Goal: Task Accomplishment & Management: Use online tool/utility

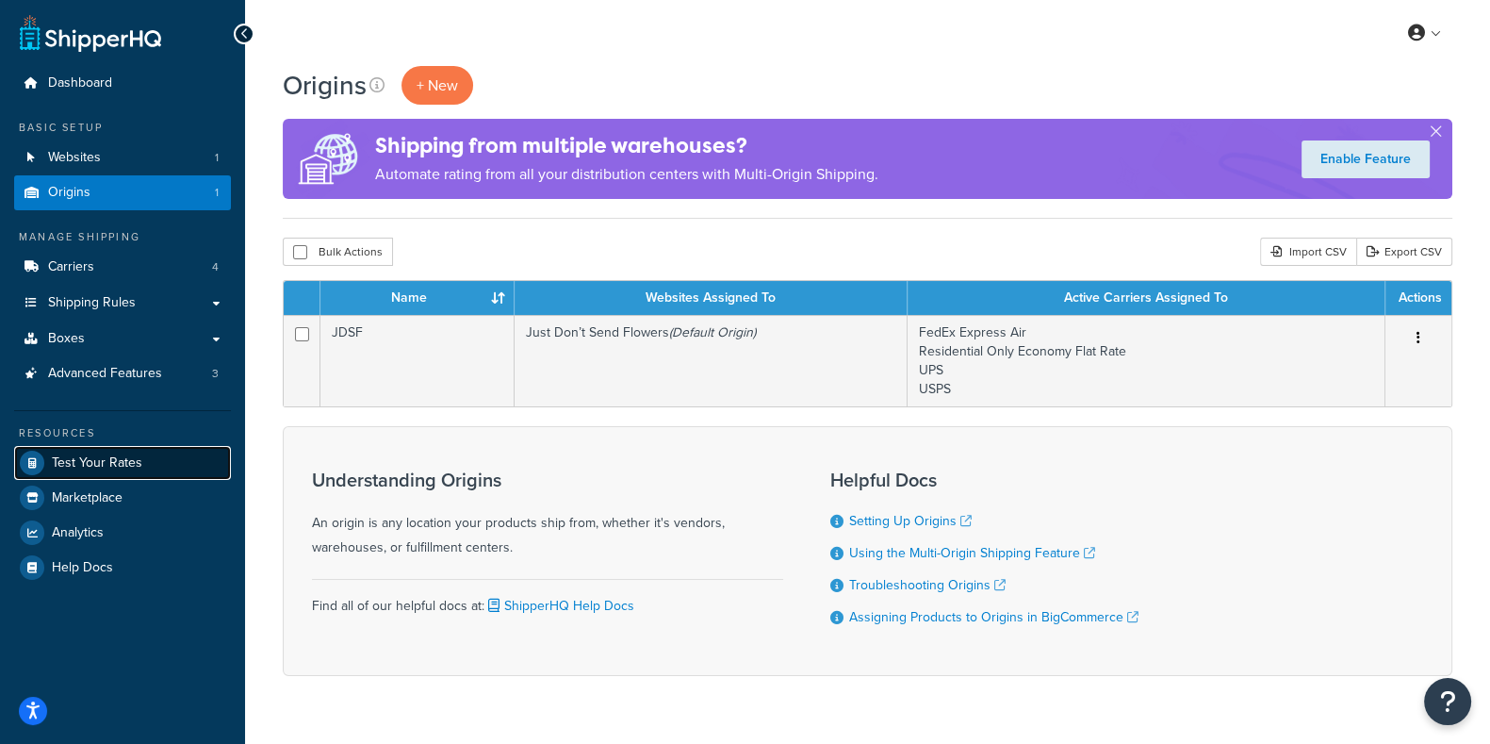
click at [109, 463] on span "Test Your Rates" at bounding box center [97, 463] width 90 height 16
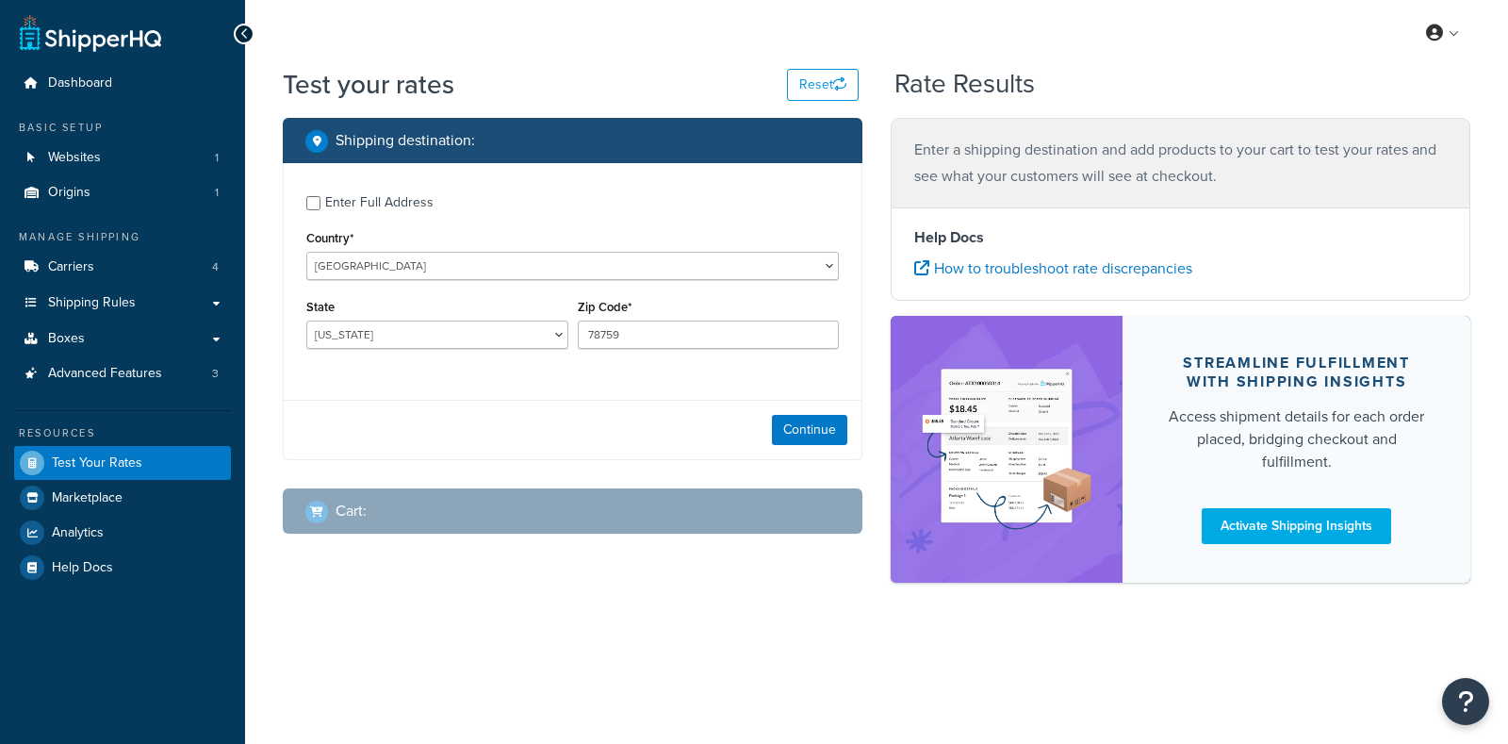
select select "[GEOGRAPHIC_DATA]"
click at [313, 199] on input "Enter Full Address" at bounding box center [313, 203] width 14 height 14
checkbox input "true"
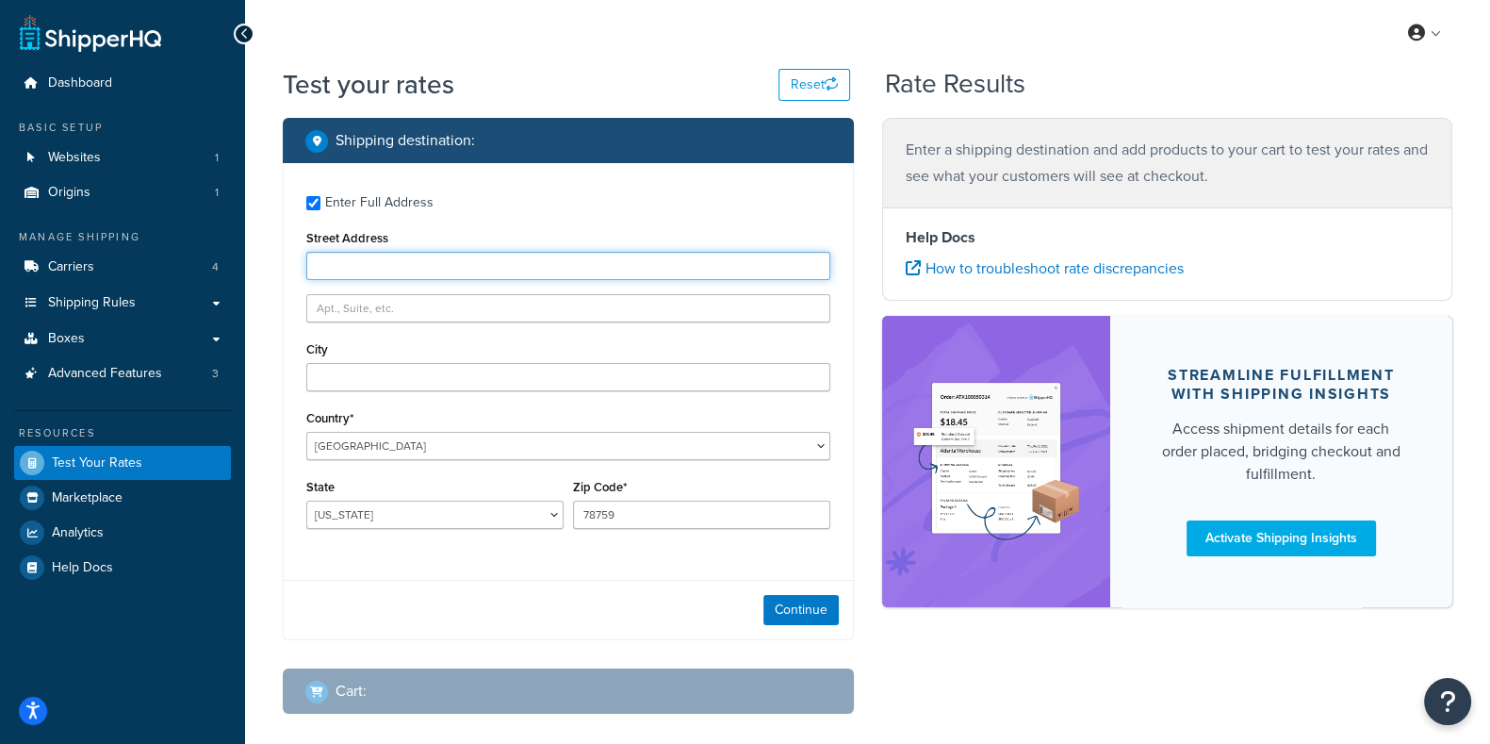
click at [378, 274] on input "Street Address" at bounding box center [568, 266] width 524 height 28
paste input "12331 Stringer Road"
type input "12331 Stringer Road"
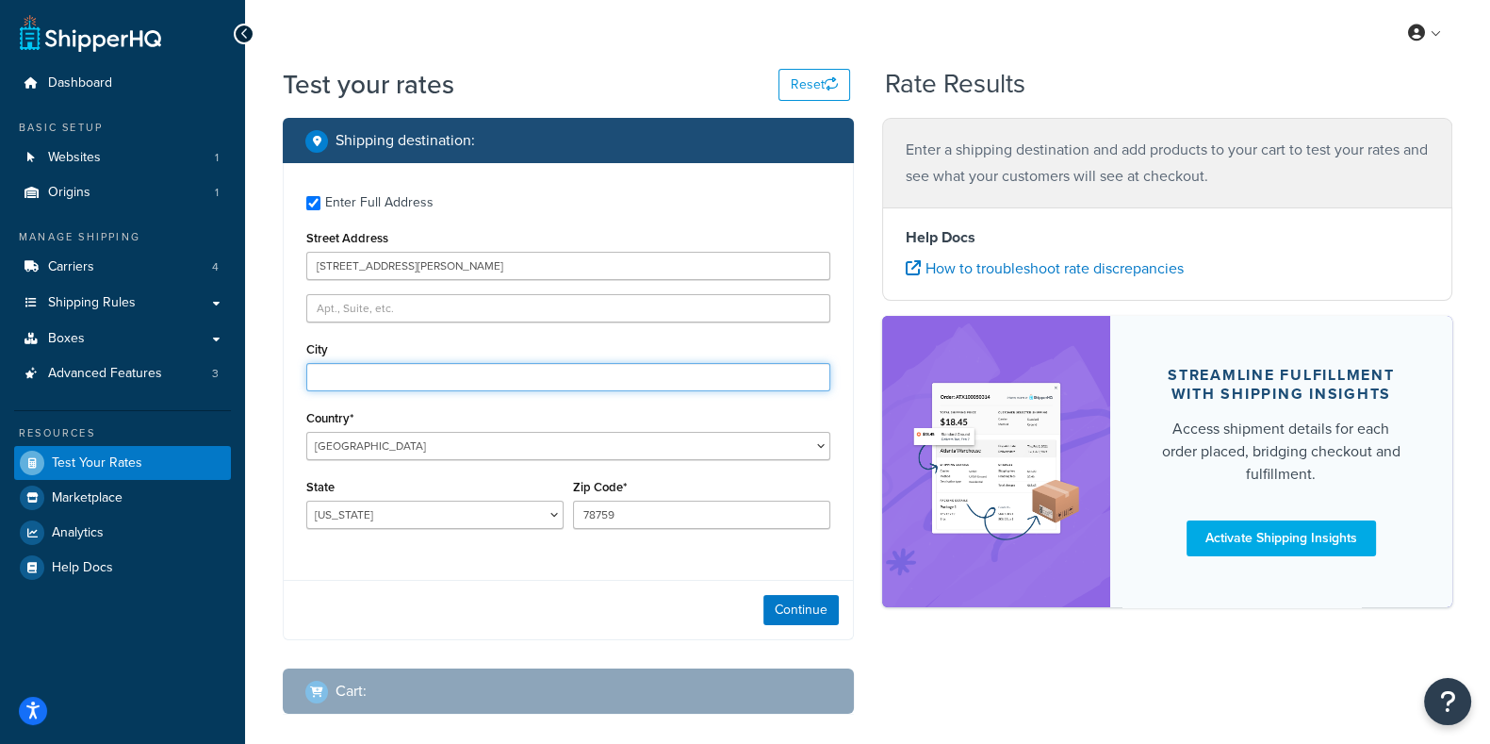
click at [363, 382] on input "City" at bounding box center [568, 377] width 524 height 28
paste input "34601"
type input "34601"
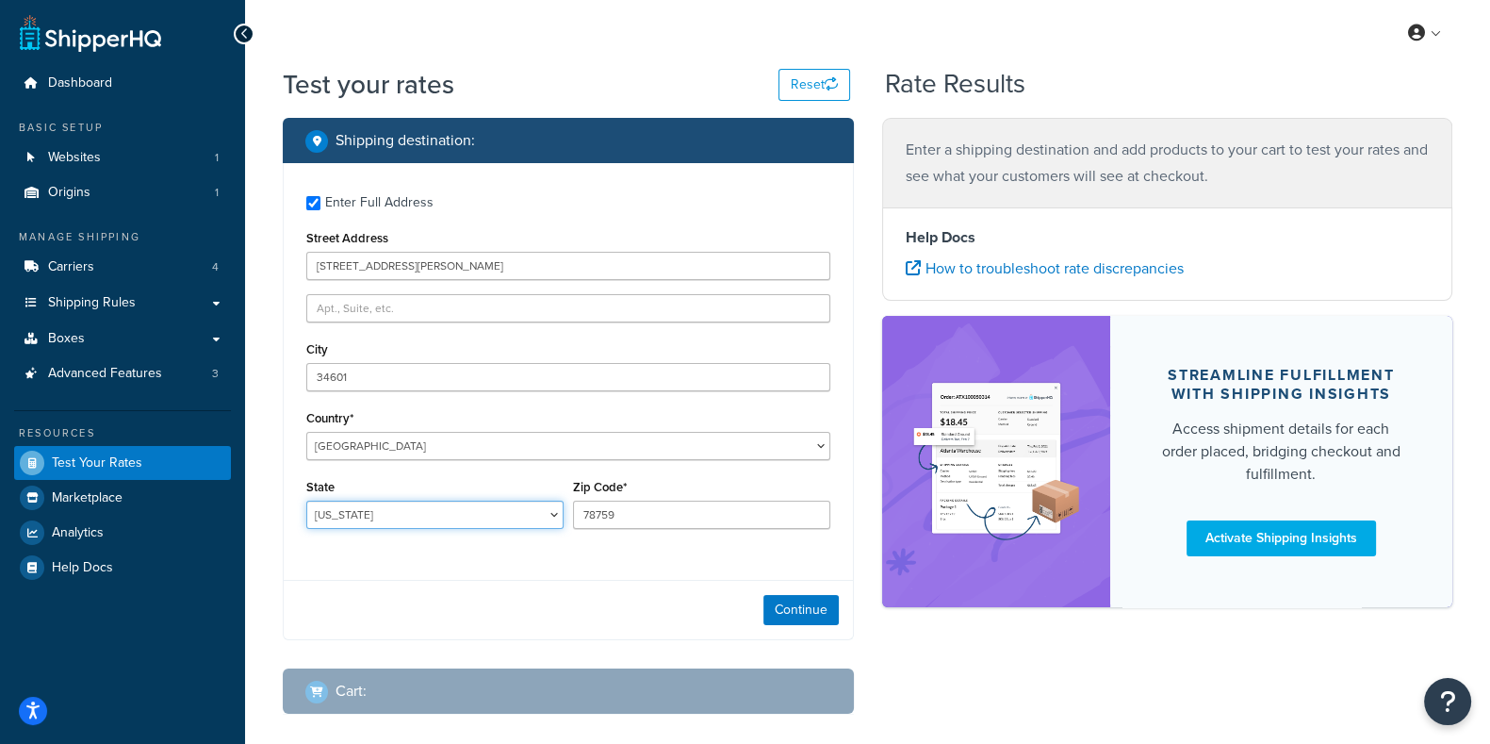
click at [377, 520] on select "Alabama Alaska American Samoa Arizona Arkansas Armed Forces Americas Armed Forc…" at bounding box center [434, 515] width 257 height 28
select select "FL"
click at [306, 502] on select "Alabama Alaska American Samoa Arizona Arkansas Armed Forces Americas Armed Forc…" at bounding box center [434, 515] width 257 height 28
click at [604, 516] on input "78759" at bounding box center [701, 515] width 257 height 28
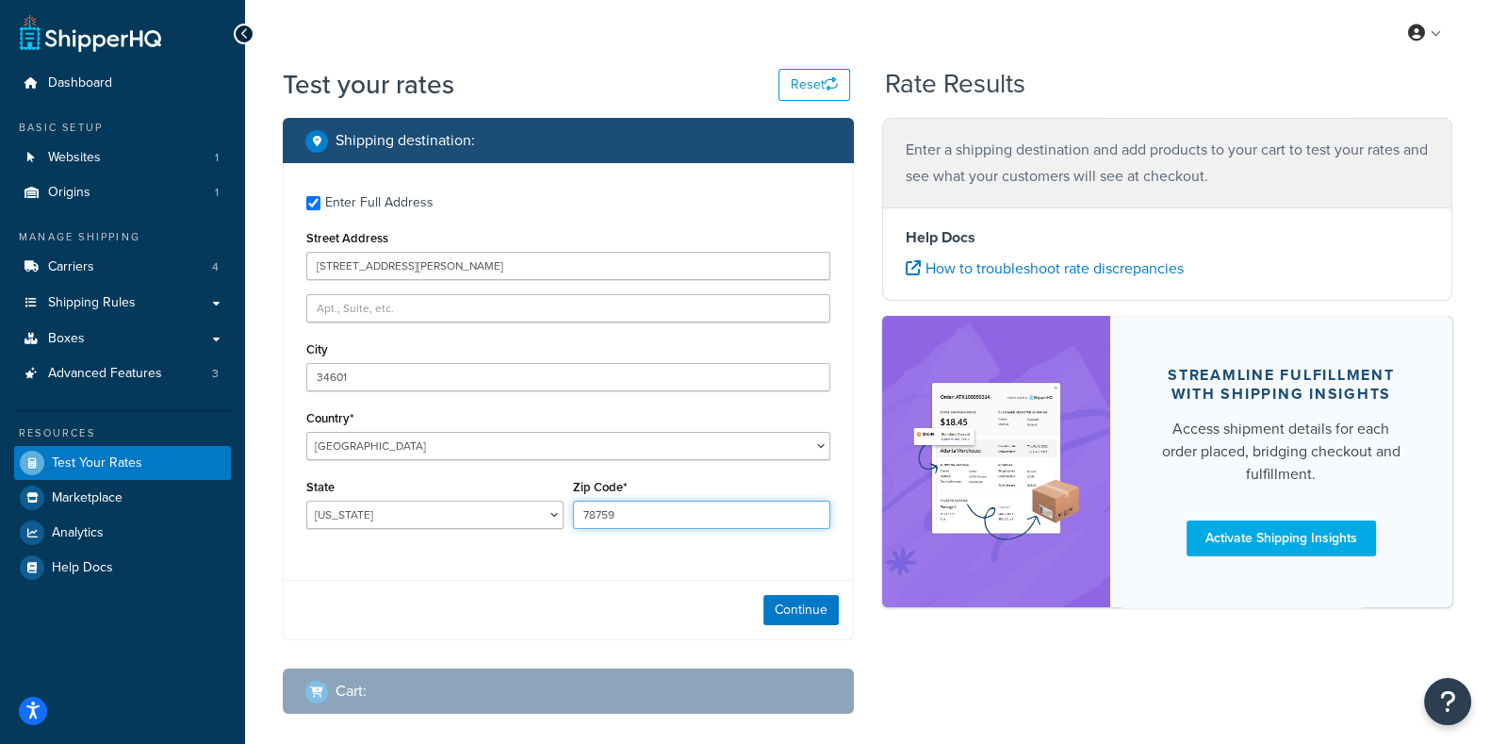
paste input "34601"
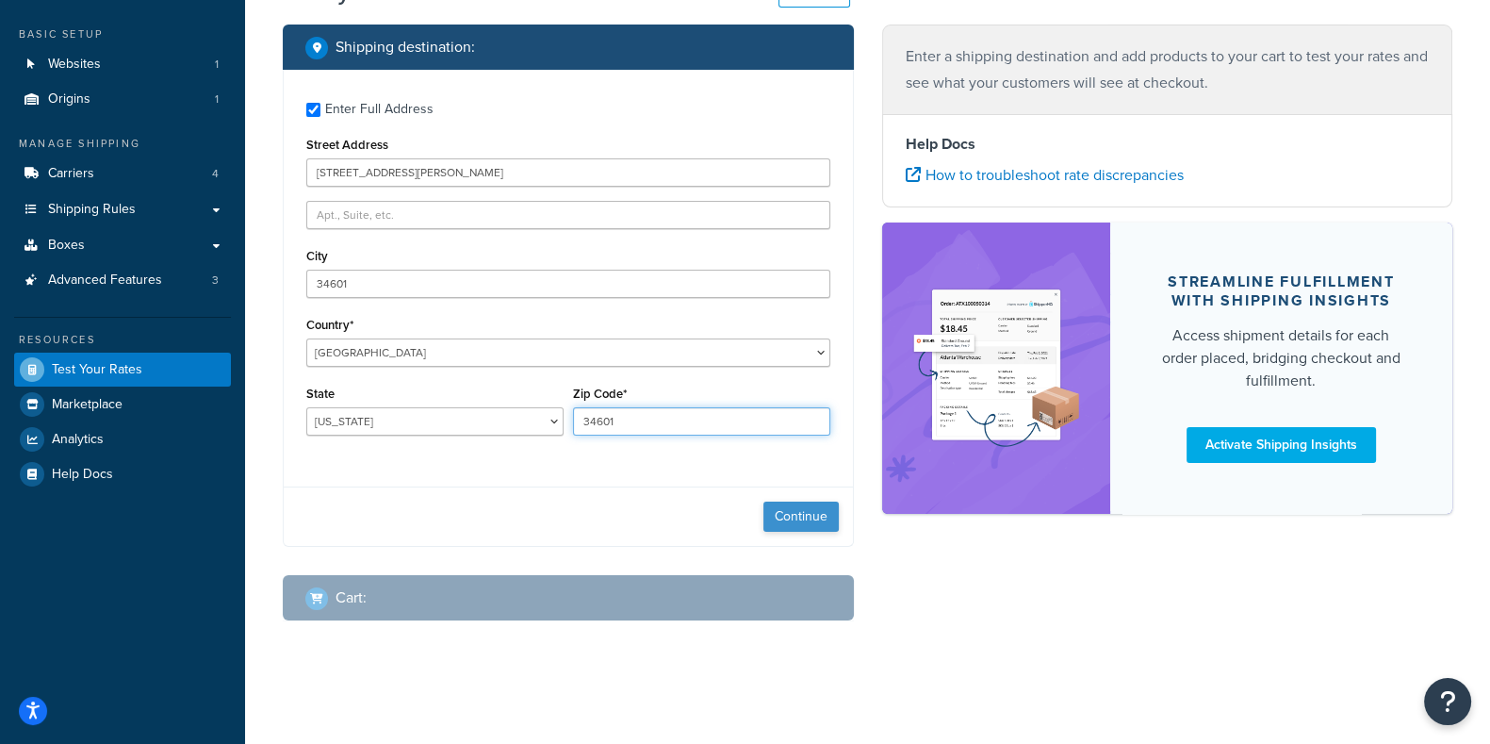
type input "34601"
click at [806, 520] on button "Continue" at bounding box center [801, 517] width 75 height 30
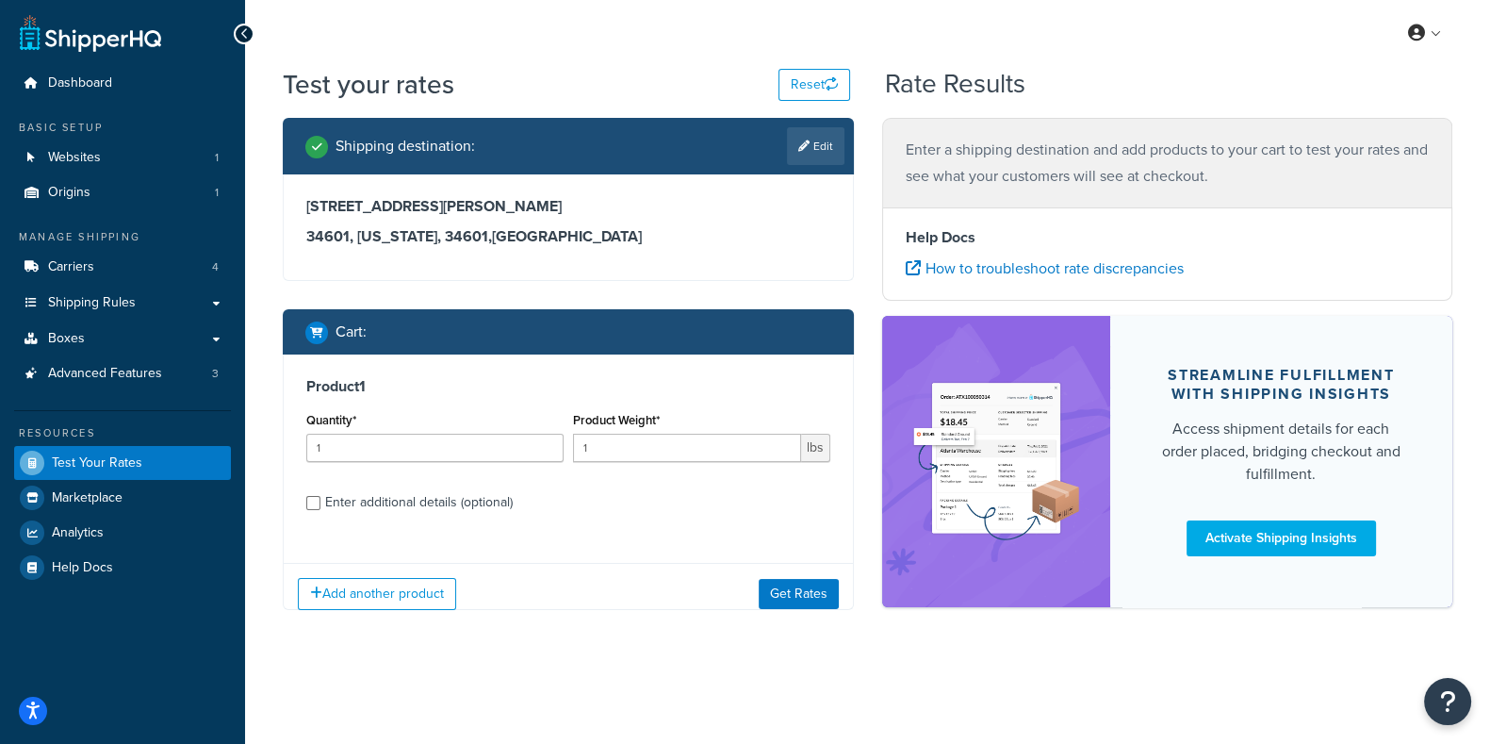
scroll to position [0, 0]
click at [686, 455] on input "1" at bounding box center [687, 448] width 228 height 28
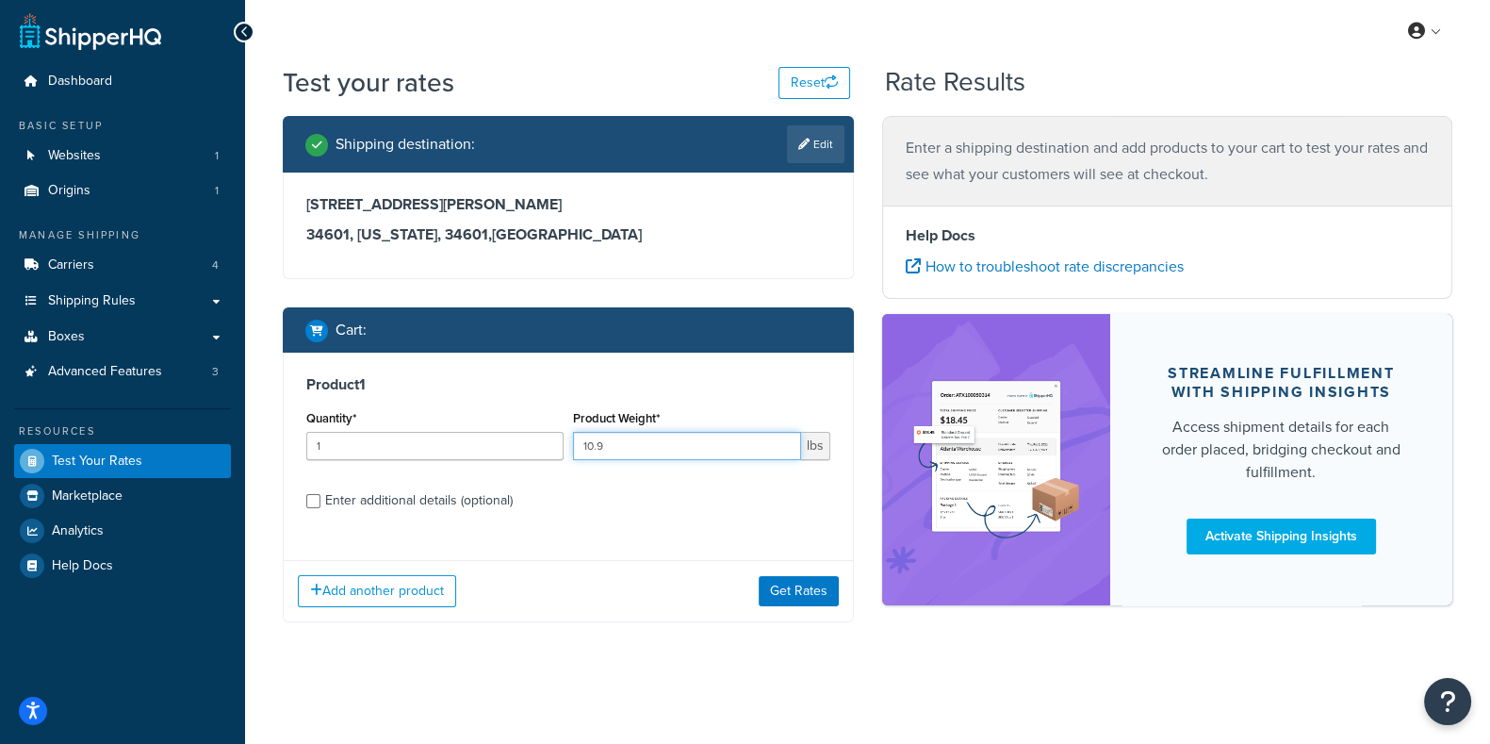
type input "10.9"
click at [317, 500] on input "Enter additional details (optional)" at bounding box center [313, 501] width 14 height 14
checkbox input "true"
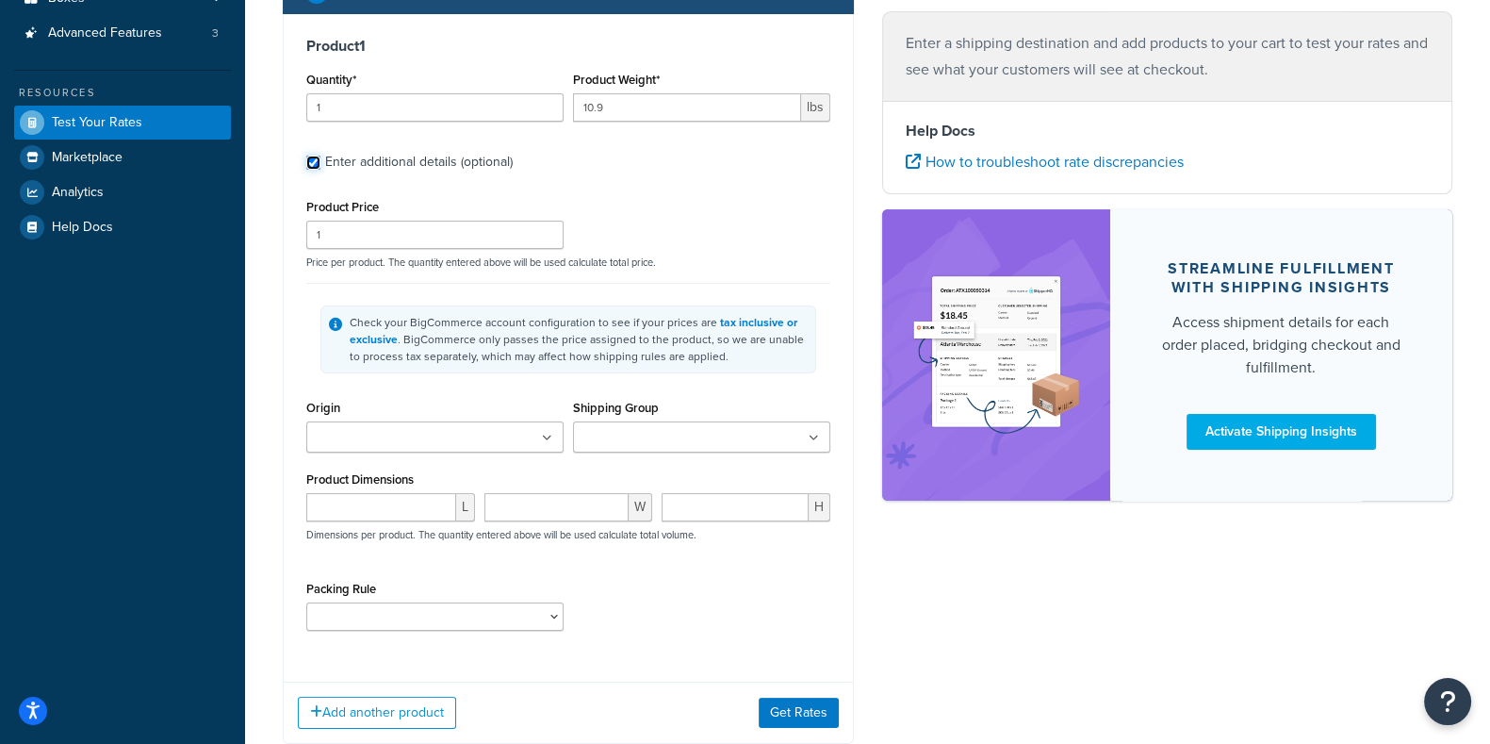
scroll to position [344, 0]
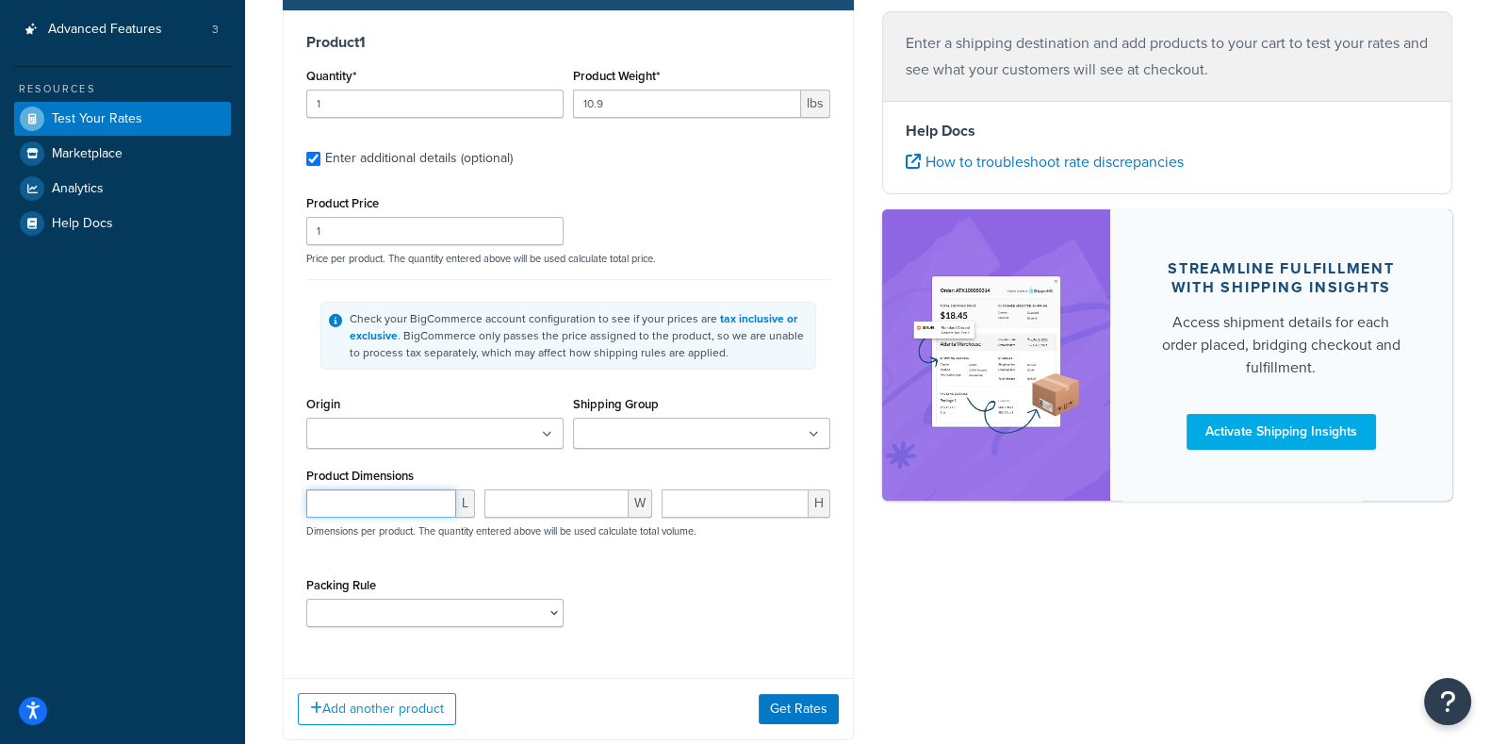
click at [376, 502] on input "number" at bounding box center [381, 503] width 150 height 28
type input "18"
click at [532, 508] on input "number" at bounding box center [557, 503] width 145 height 28
type input "12"
click at [717, 507] on input "number" at bounding box center [735, 503] width 147 height 28
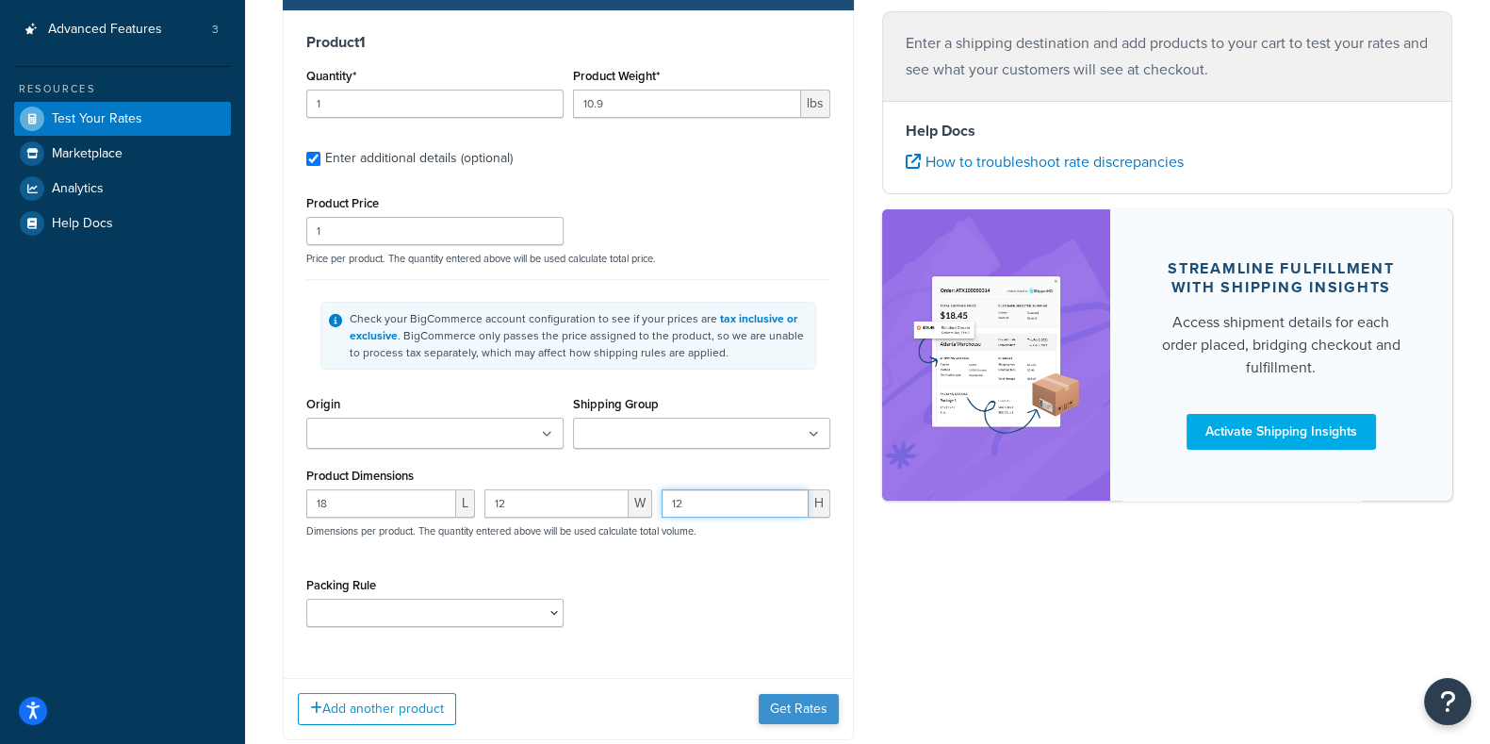
type input "12"
click at [785, 709] on button "Get Rates" at bounding box center [799, 709] width 80 height 30
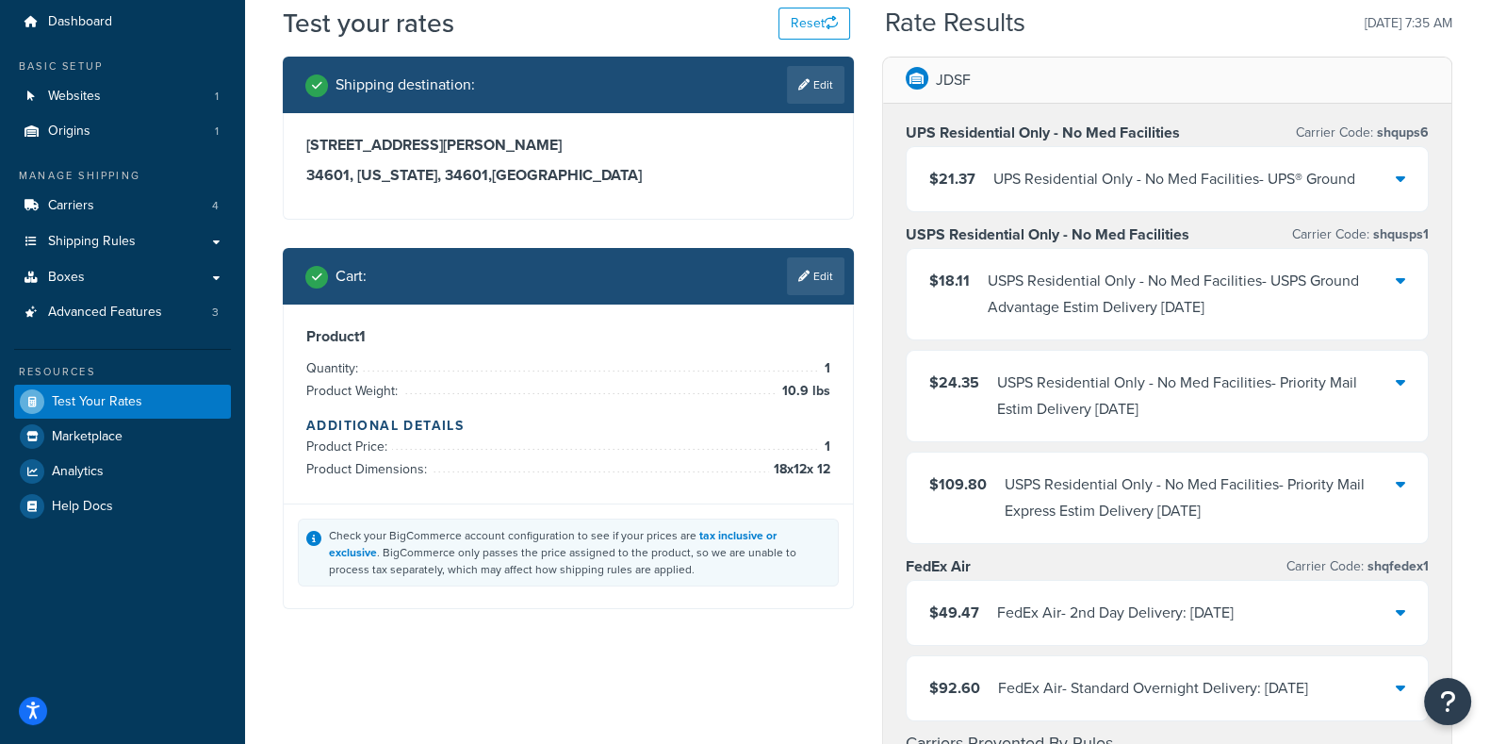
scroll to position [0, 0]
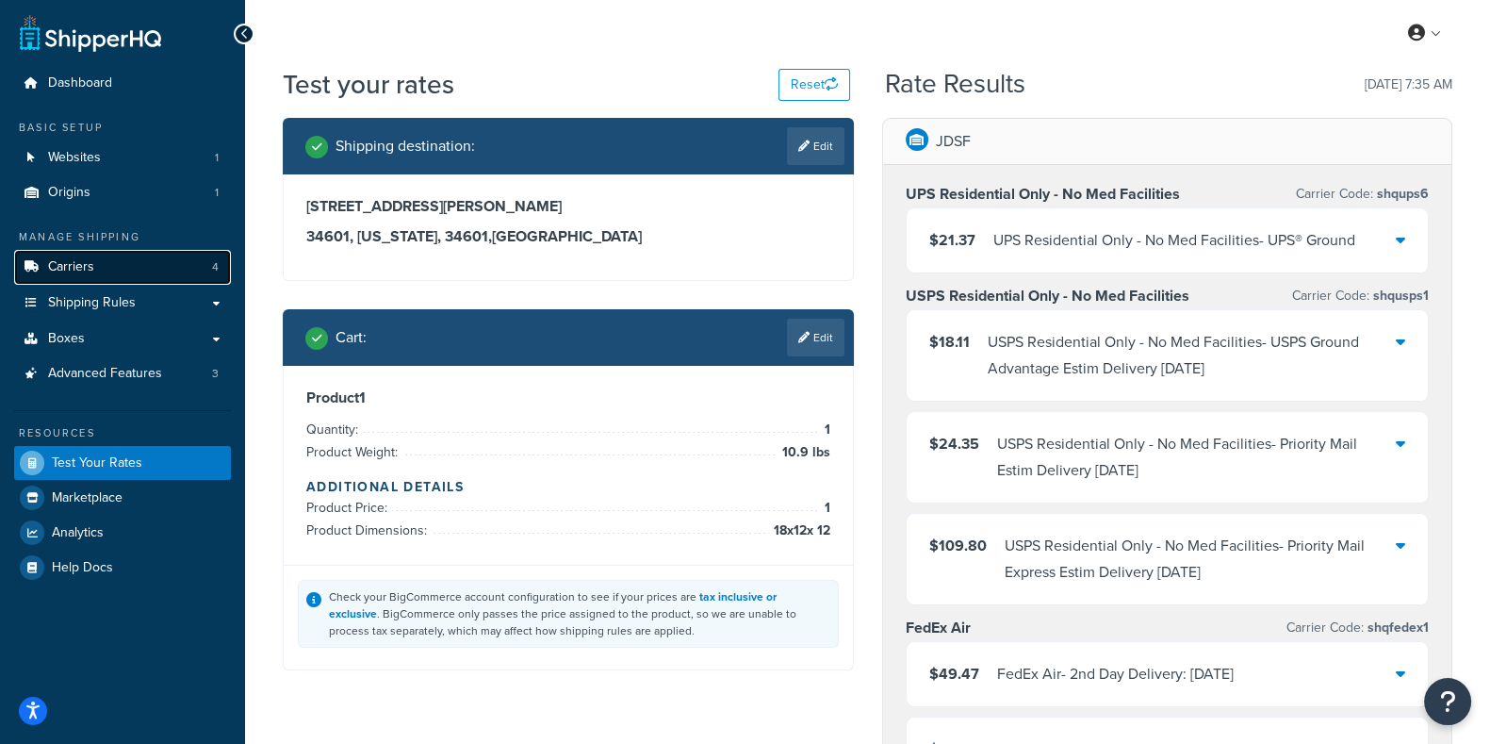
click at [110, 259] on link "Carriers 4" at bounding box center [122, 267] width 217 height 35
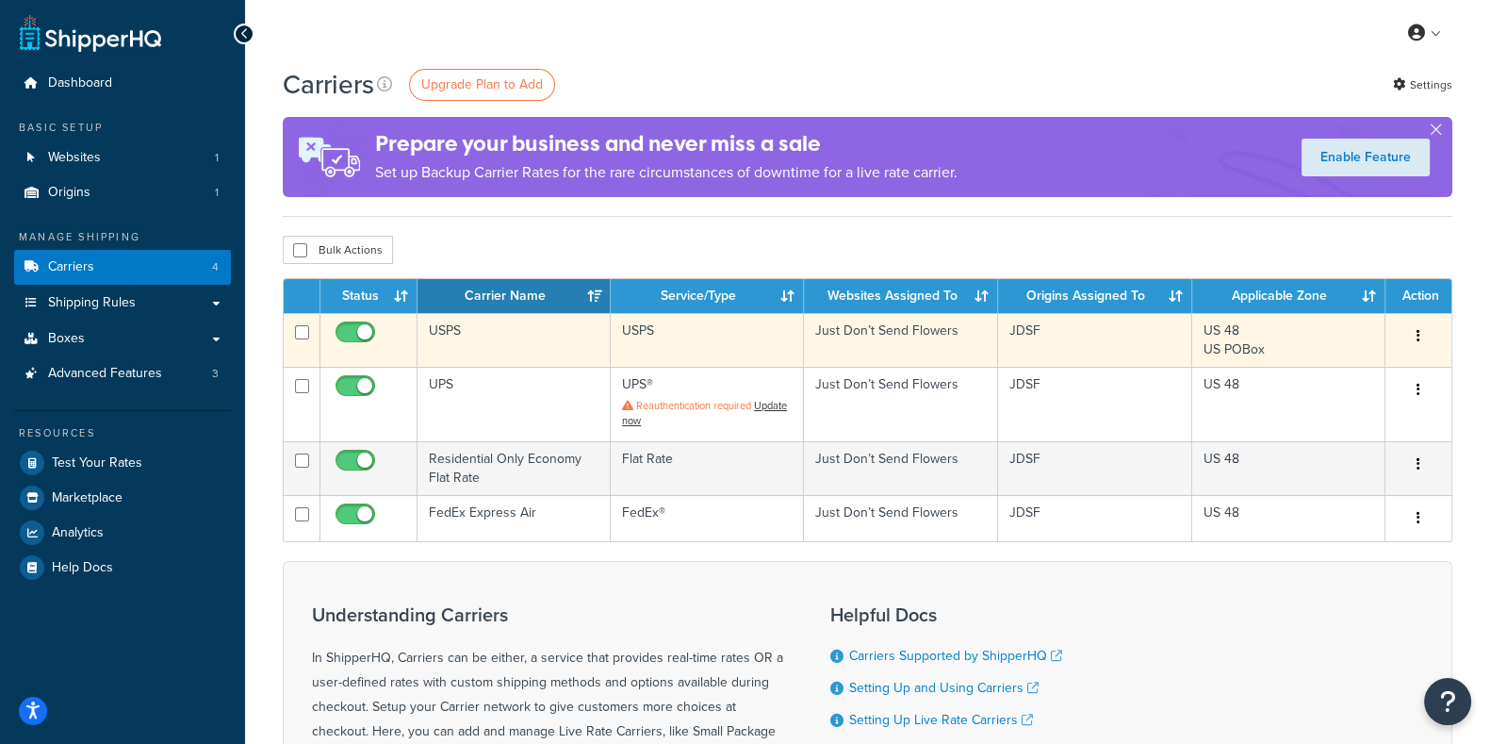
click at [463, 331] on td "USPS" at bounding box center [514, 340] width 193 height 54
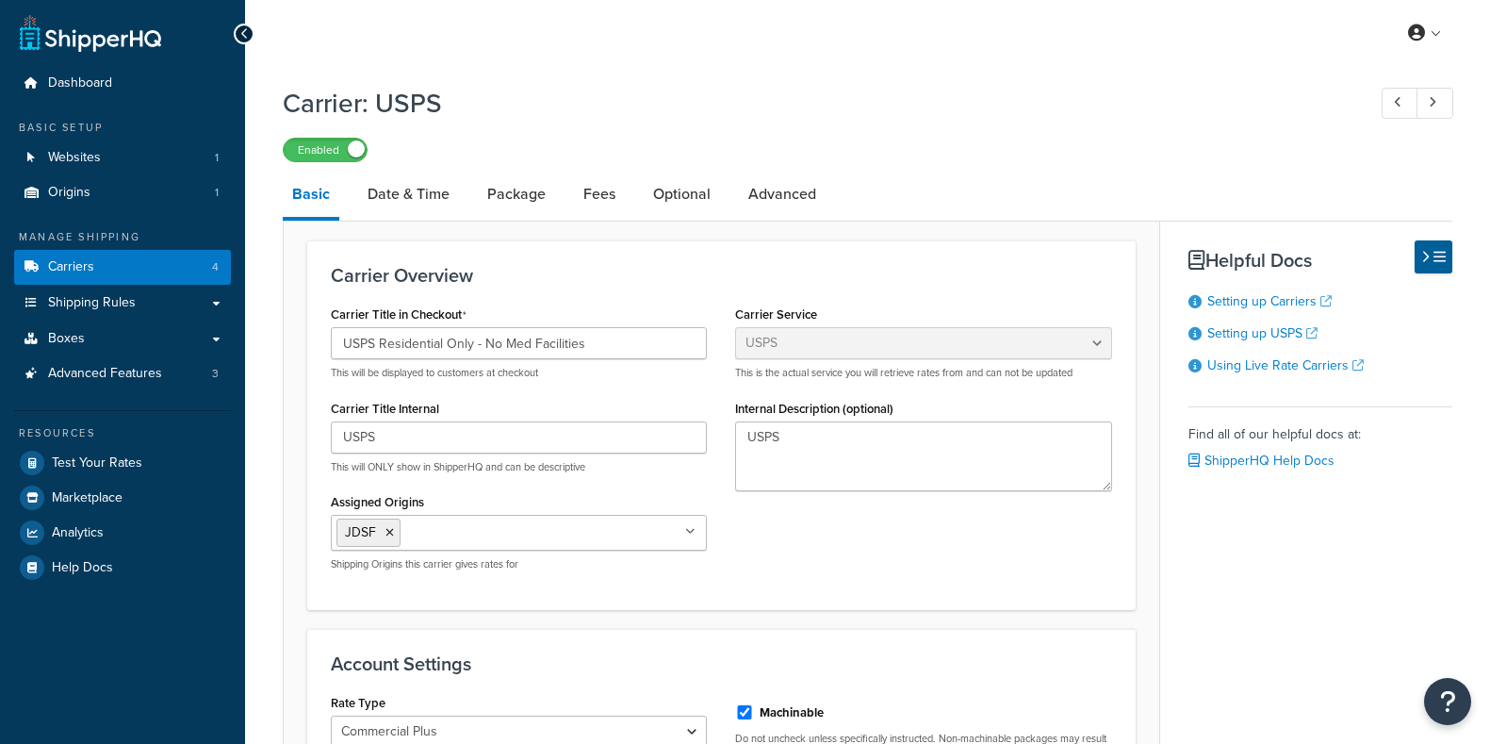
select select "usps"
select select "PLUS"
click at [605, 198] on link "Fees" at bounding box center [599, 194] width 51 height 45
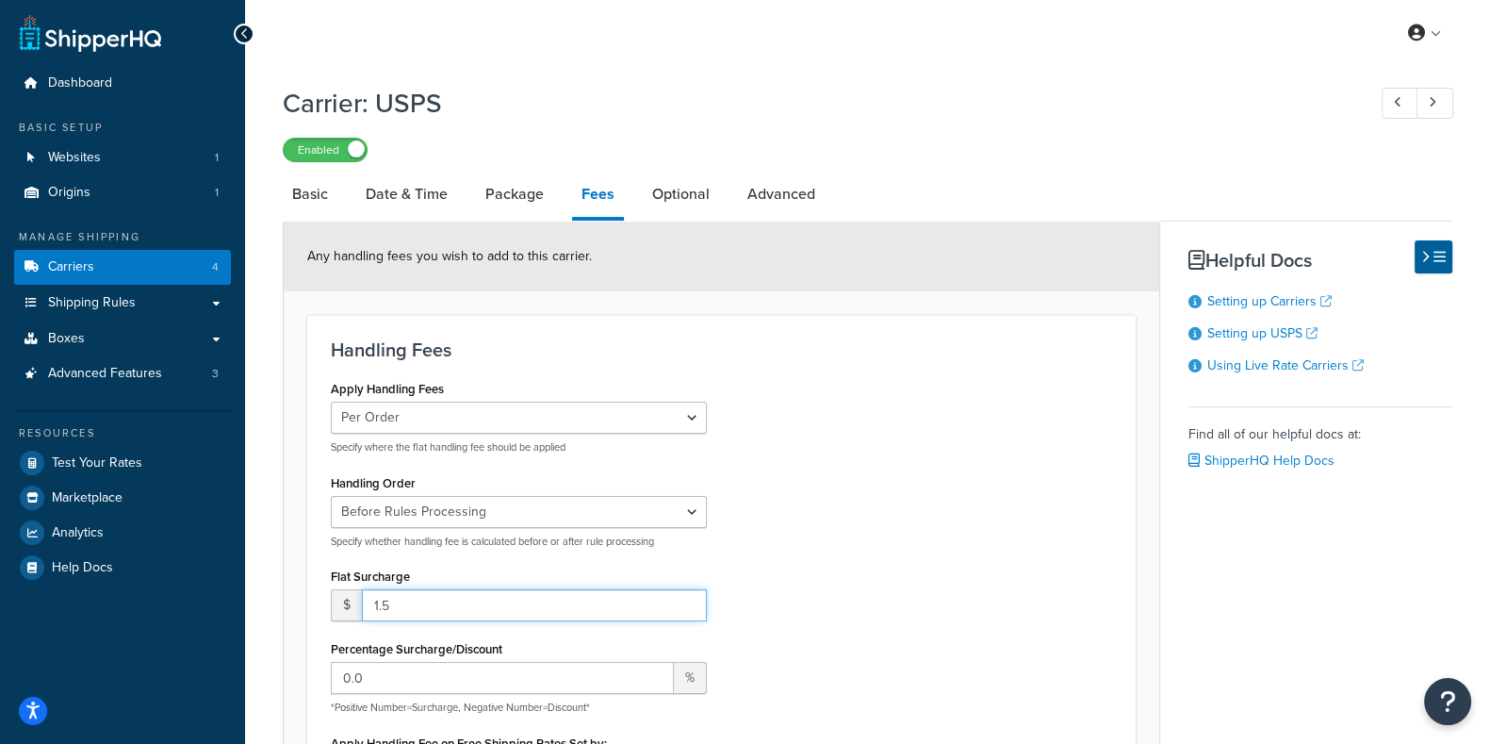
click at [436, 604] on input "1.5" at bounding box center [534, 605] width 345 height 32
type input "1"
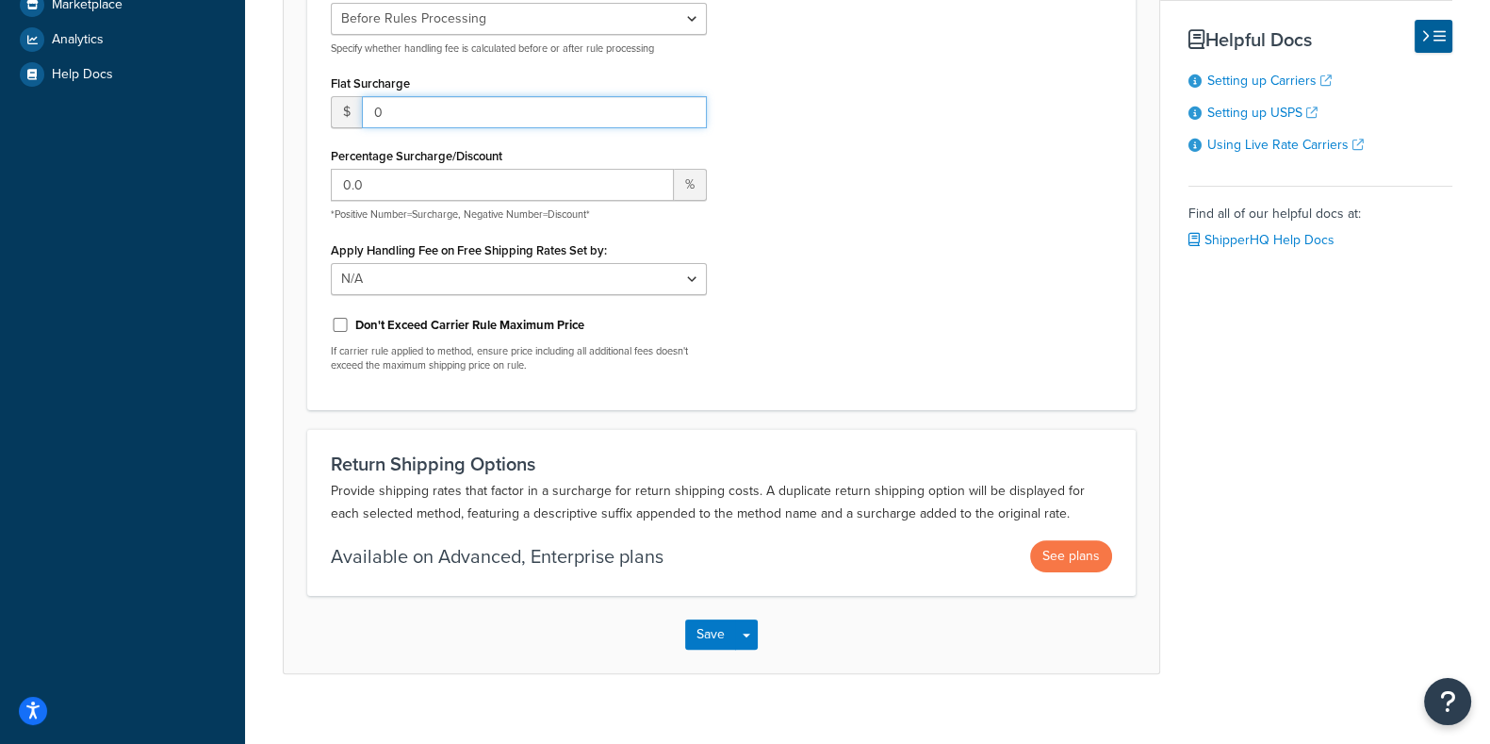
scroll to position [517, 0]
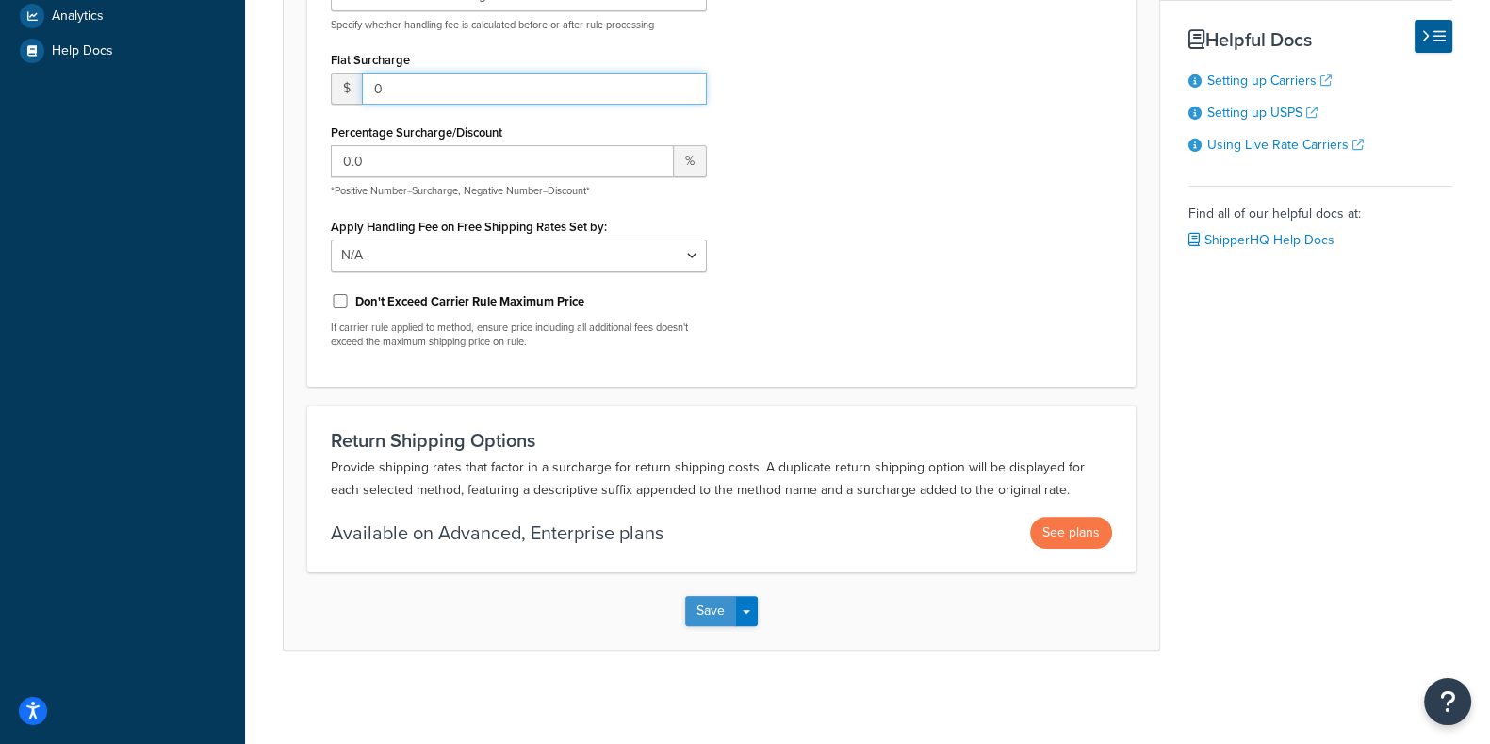
type input "0"
click at [699, 617] on button "Save" at bounding box center [710, 611] width 51 height 30
